Goal: Task Accomplishment & Management: Use online tool/utility

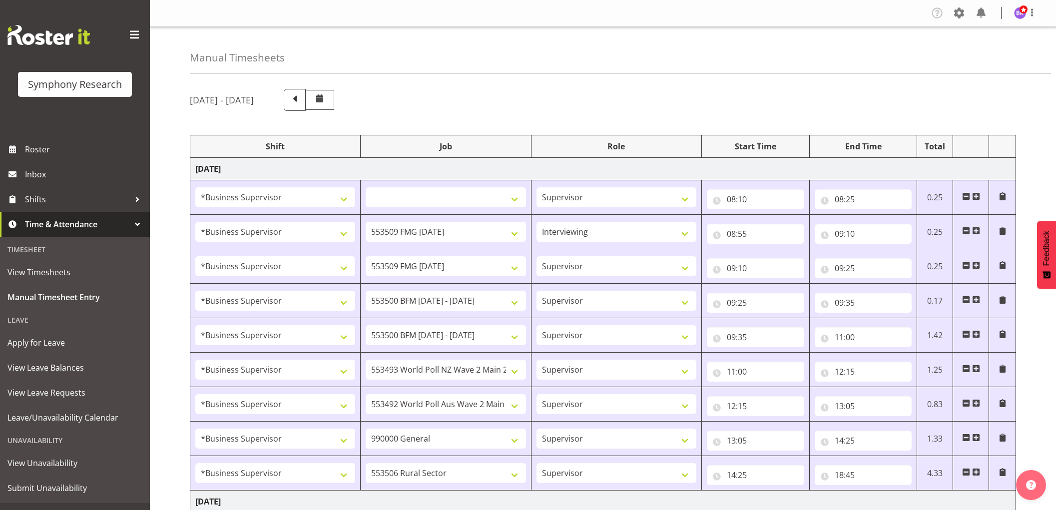
select select "1607"
select select
select select "1607"
select select "10585"
select select "47"
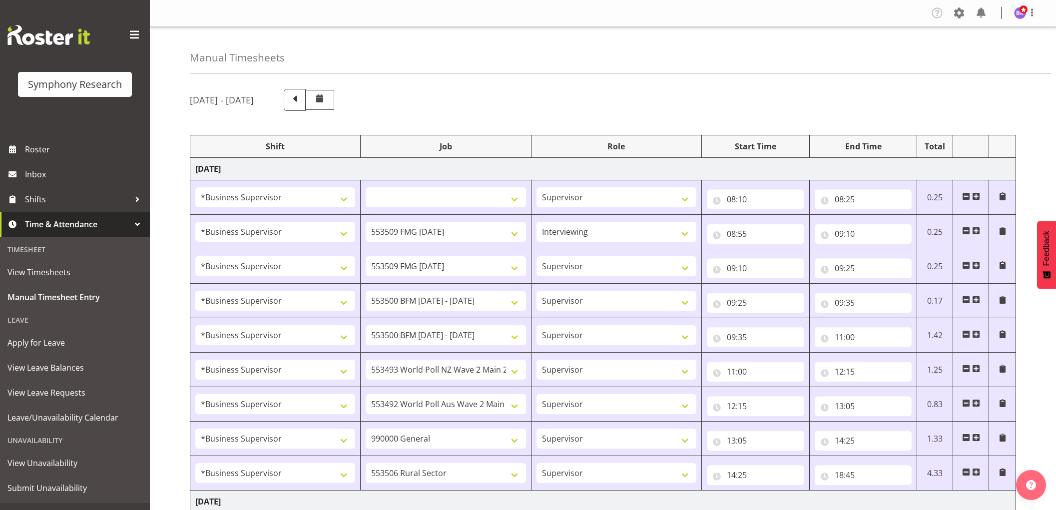
select select "1607"
select select "10585"
select select "1607"
select select "10242"
select select "1607"
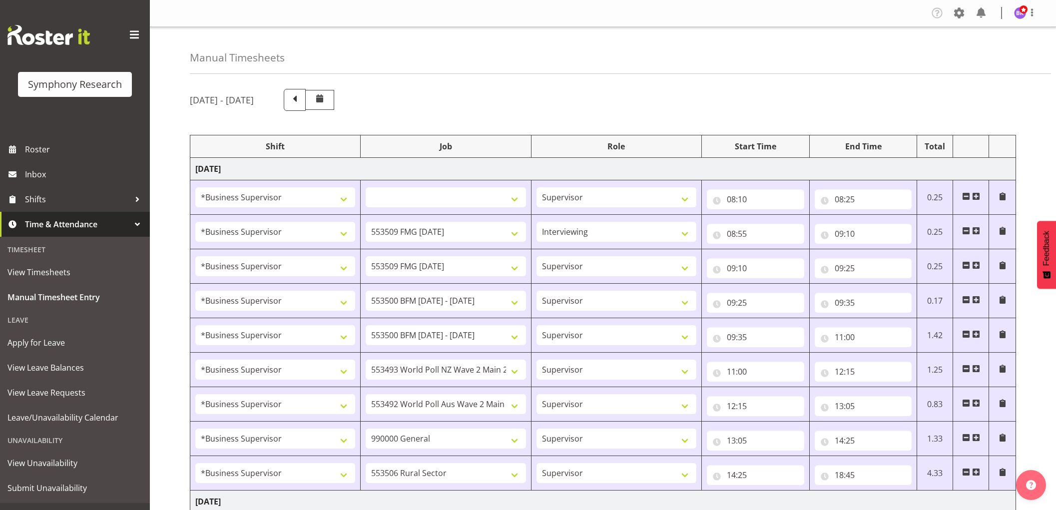
select select "10242"
select select "1607"
select select "10527"
select select "1607"
select select "10499"
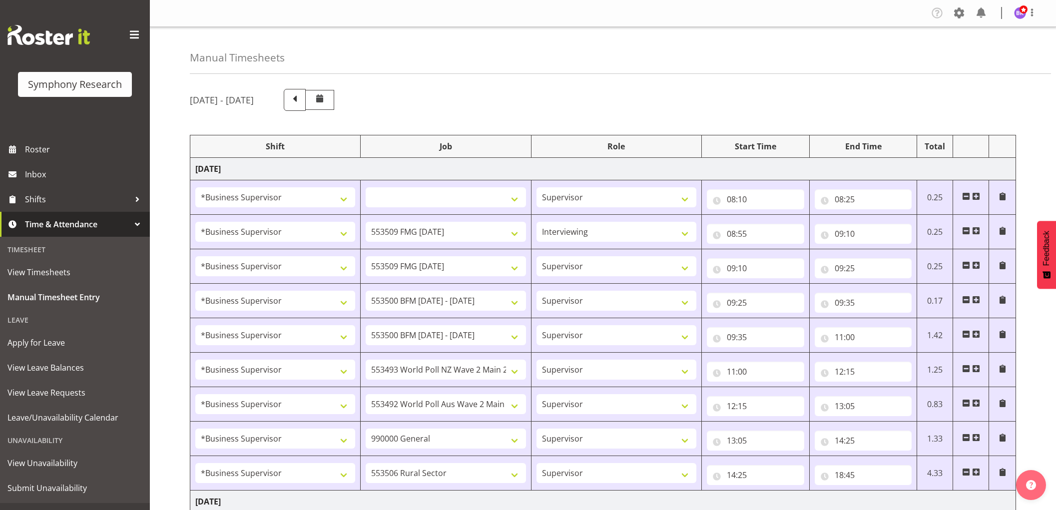
select select "1607"
select select "743"
select select "1607"
select select "10587"
select select "1607"
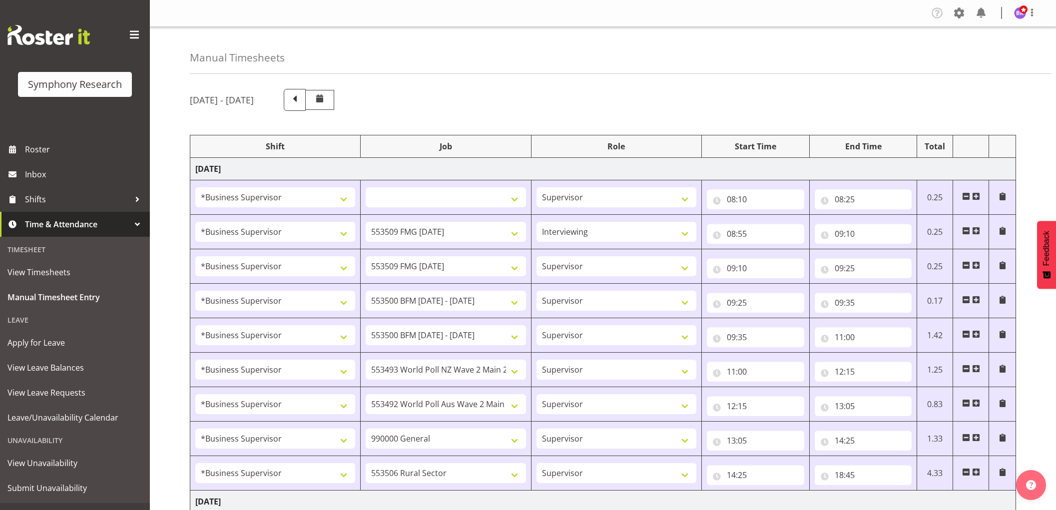
select select "10631"
select select "1607"
select select "743"
select select "1607"
select select "10242"
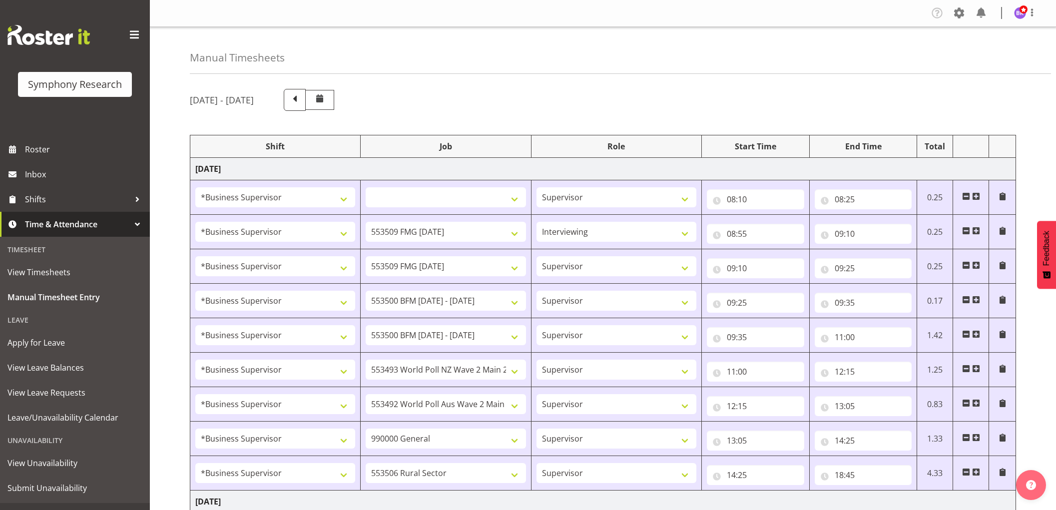
select select "1607"
select select "10242"
select select "1607"
select select "10527"
select select "1607"
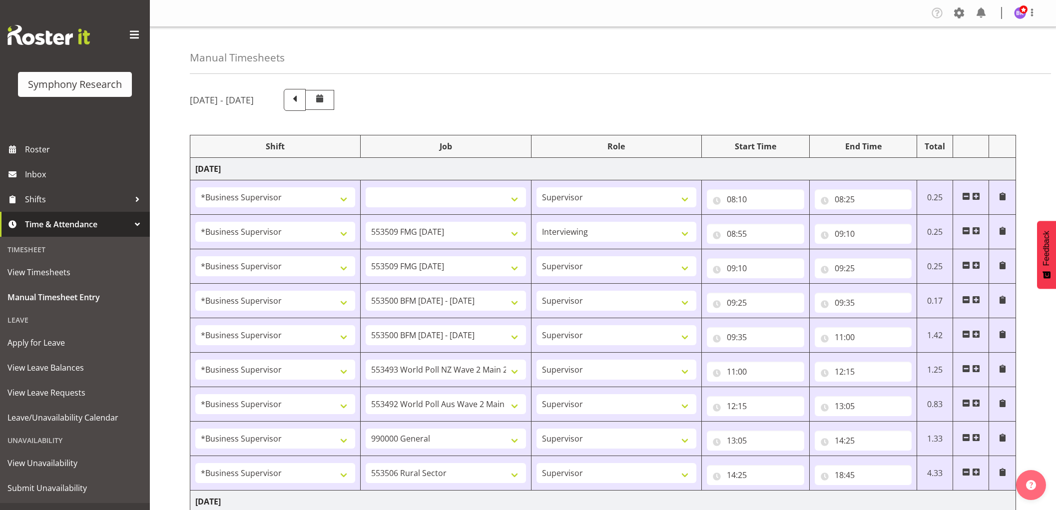
select select "10499"
select select "1607"
select select "10585"
select select "1607"
select select "10587"
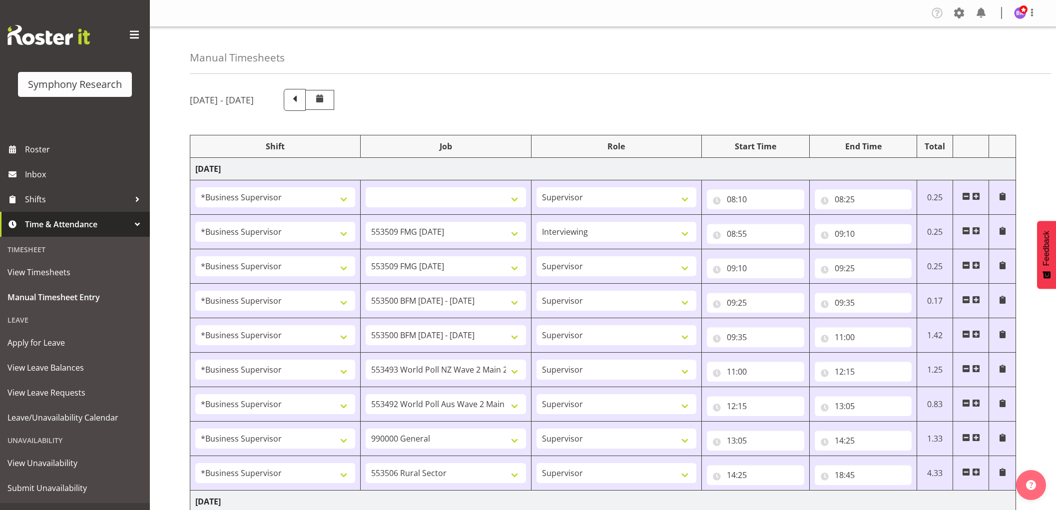
select select "1607"
select select "743"
select select "1607"
select select "743"
select select "1607"
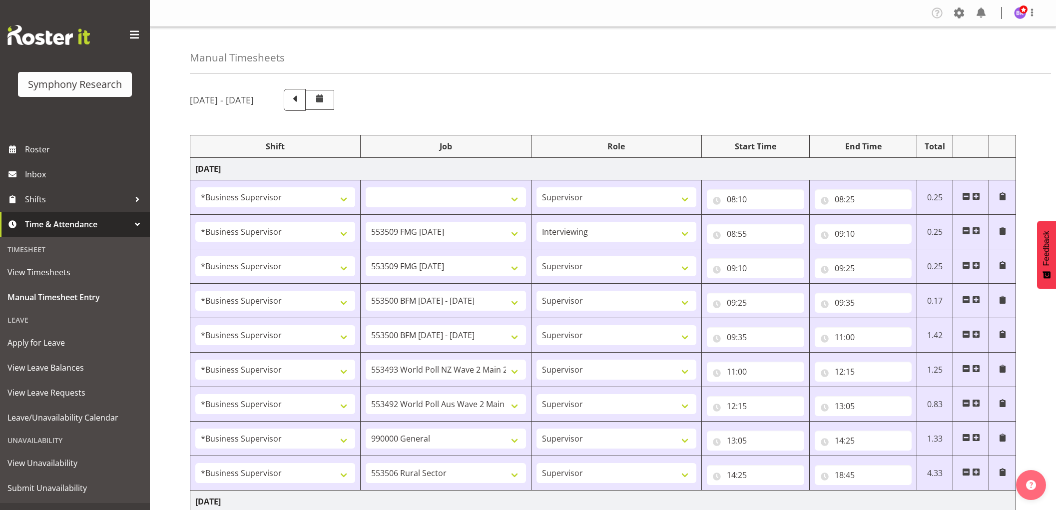
select select "10631"
select select "1607"
select select "10242"
select select "1607"
select select "10242"
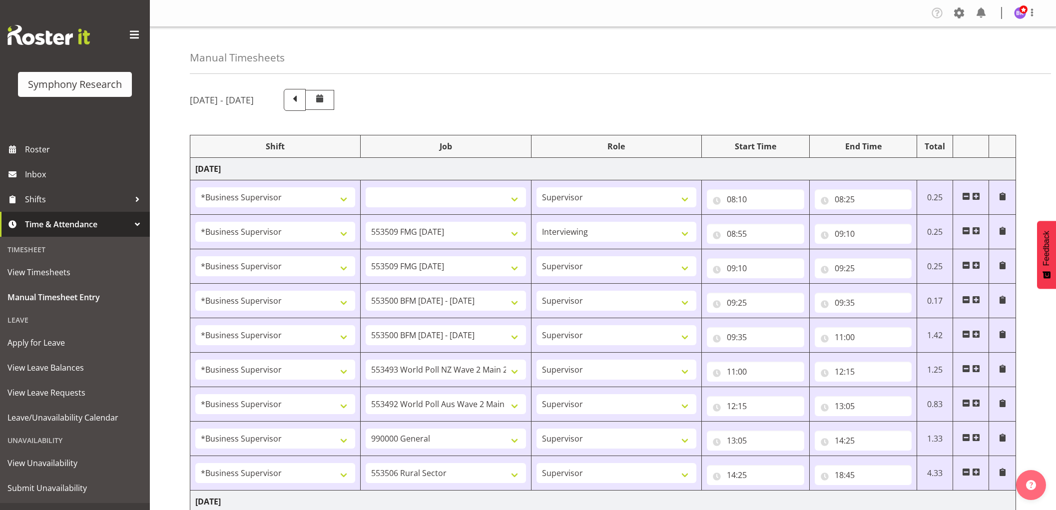
select select "1607"
select select "10527"
select select "1607"
select select "10499"
select select "1607"
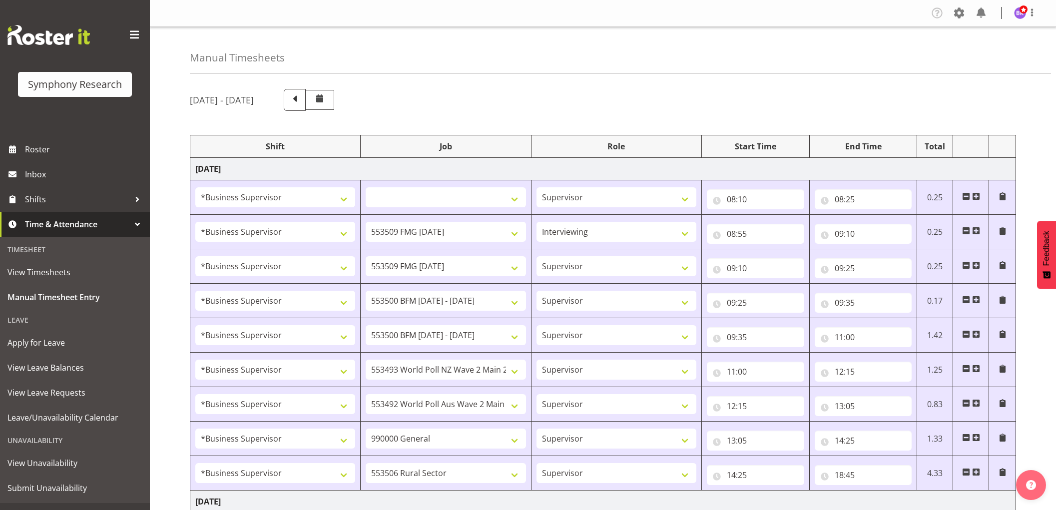
select select "10585"
select select "1607"
select select "10587"
select select "1607"
select select "743"
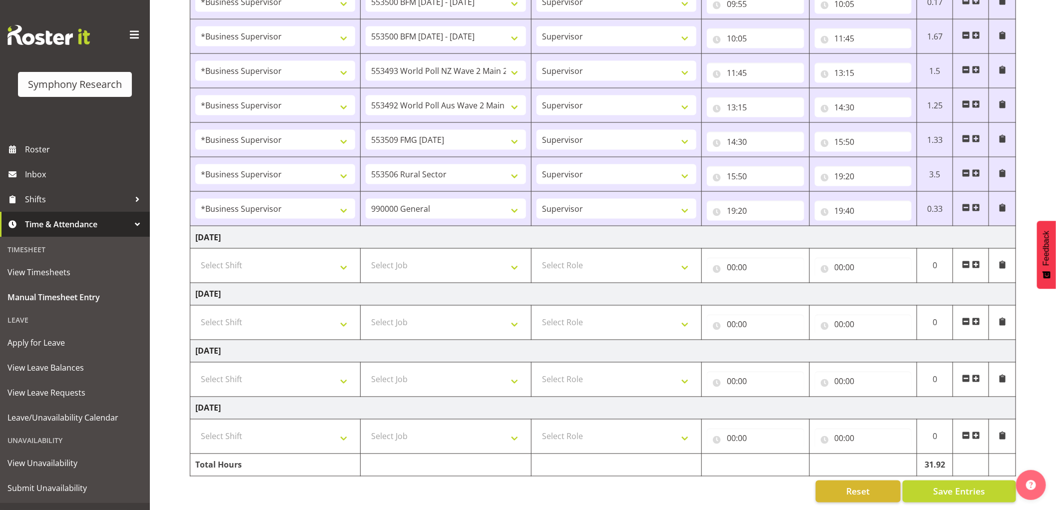
scroll to position [17, 0]
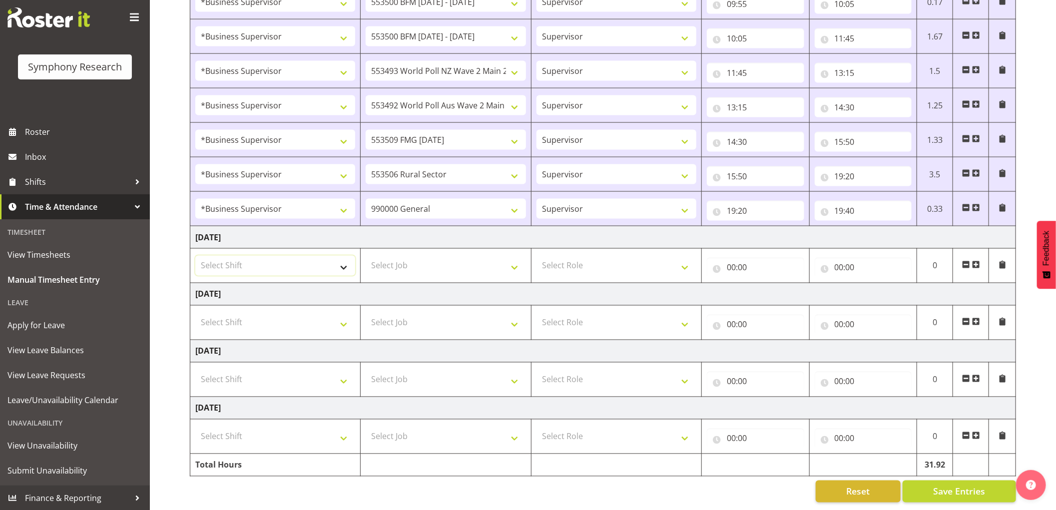
click at [335, 262] on select "Select Shift !!Weekend Residential (Roster IT Shift Label) *Business 9/10am ~ 4…" at bounding box center [275, 266] width 160 height 20
select select "1607"
click at [195, 256] on select "Select Shift !!Weekend Residential (Roster IT Shift Label) *Business 9/10am ~ 4…" at bounding box center [275, 266] width 160 height 20
select select
click at [441, 258] on select "Select Job 550060 IF Admin 553492 World Poll Aus Wave 2 Main 2025 553493 World …" at bounding box center [446, 266] width 160 height 20
